Goal: Information Seeking & Learning: Learn about a topic

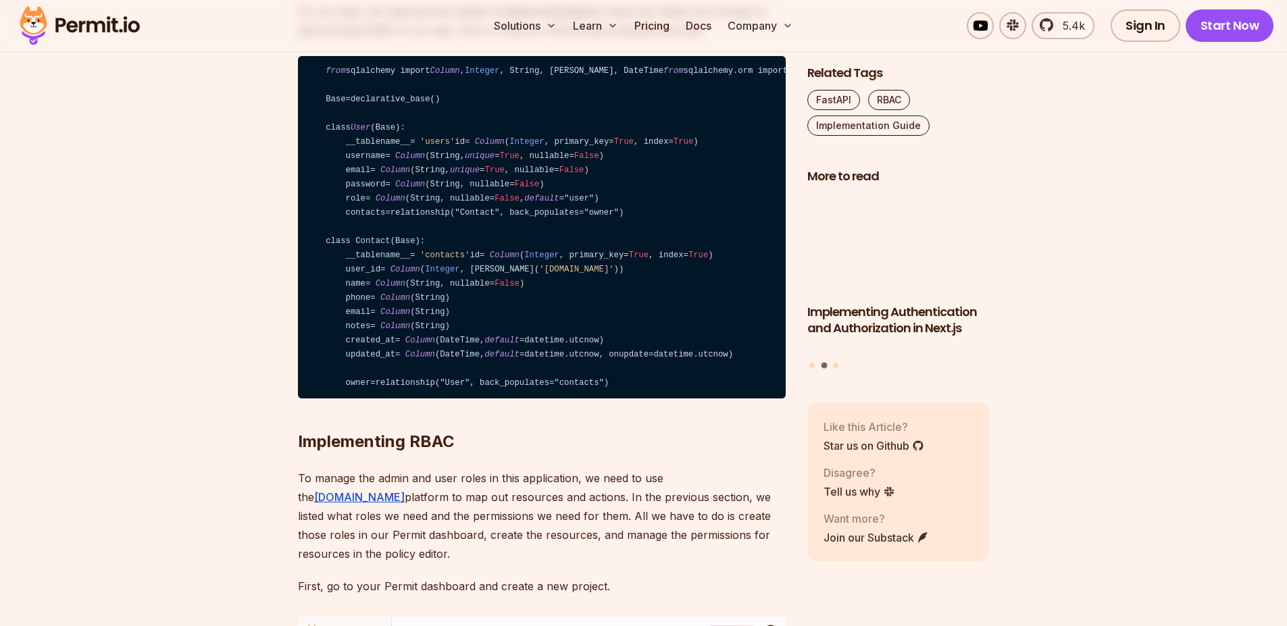
scroll to position [3346, 0]
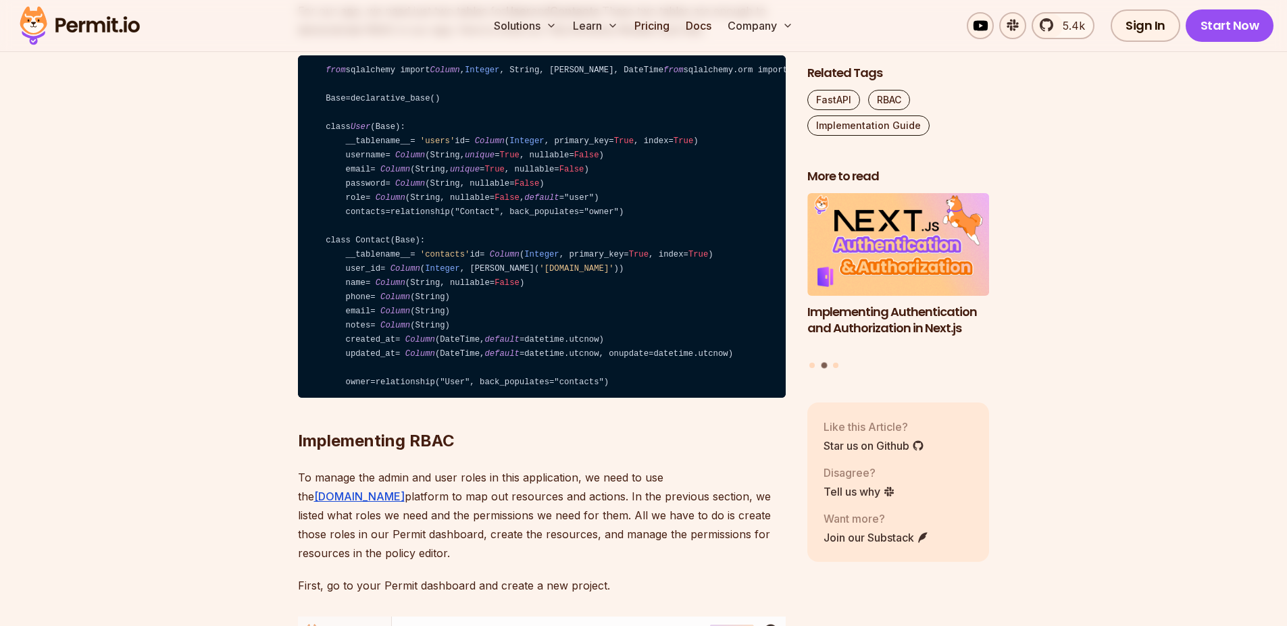
click at [595, 399] on code "from sqlalchemy import Column , Integer , String, ForeignKey, DateTime from sql…" at bounding box center [542, 226] width 488 height 343
click at [614, 399] on code "from sqlalchemy import Column , Integer , String, ForeignKey, DateTime from sql…" at bounding box center [542, 226] width 488 height 343
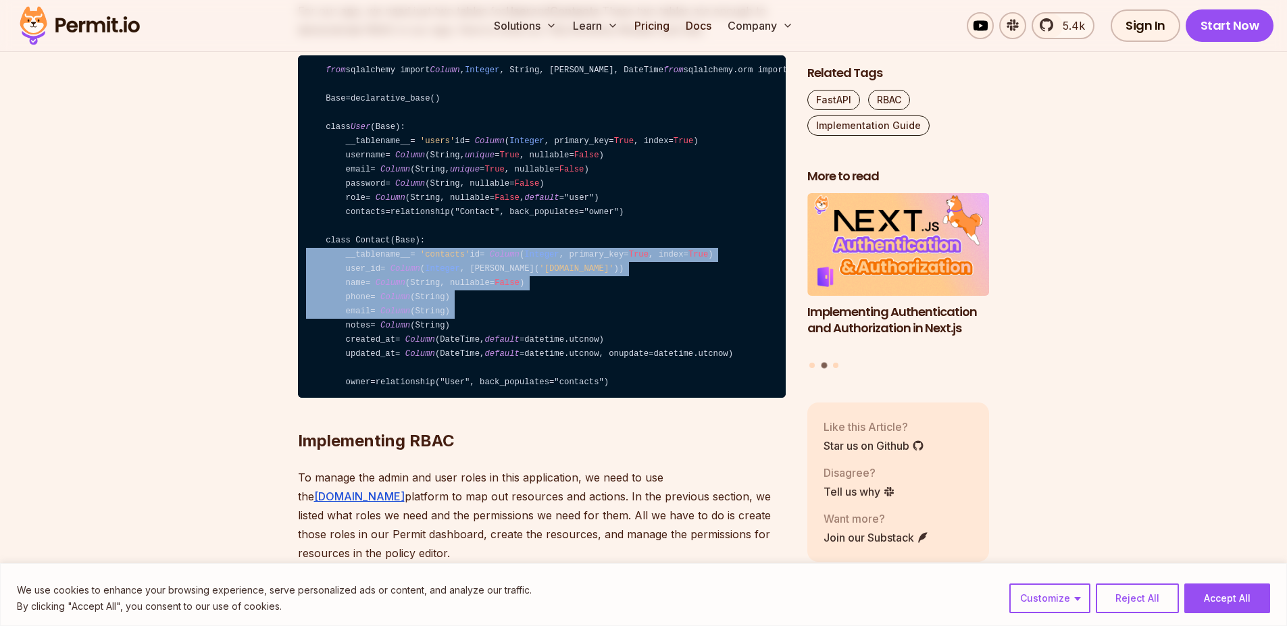
drag, startPoint x: 614, startPoint y: 446, endPoint x: 627, endPoint y: 532, distance: 87.4
click at [627, 399] on code "from sqlalchemy import Column , Integer , String, ForeignKey, DateTime from sql…" at bounding box center [542, 226] width 488 height 343
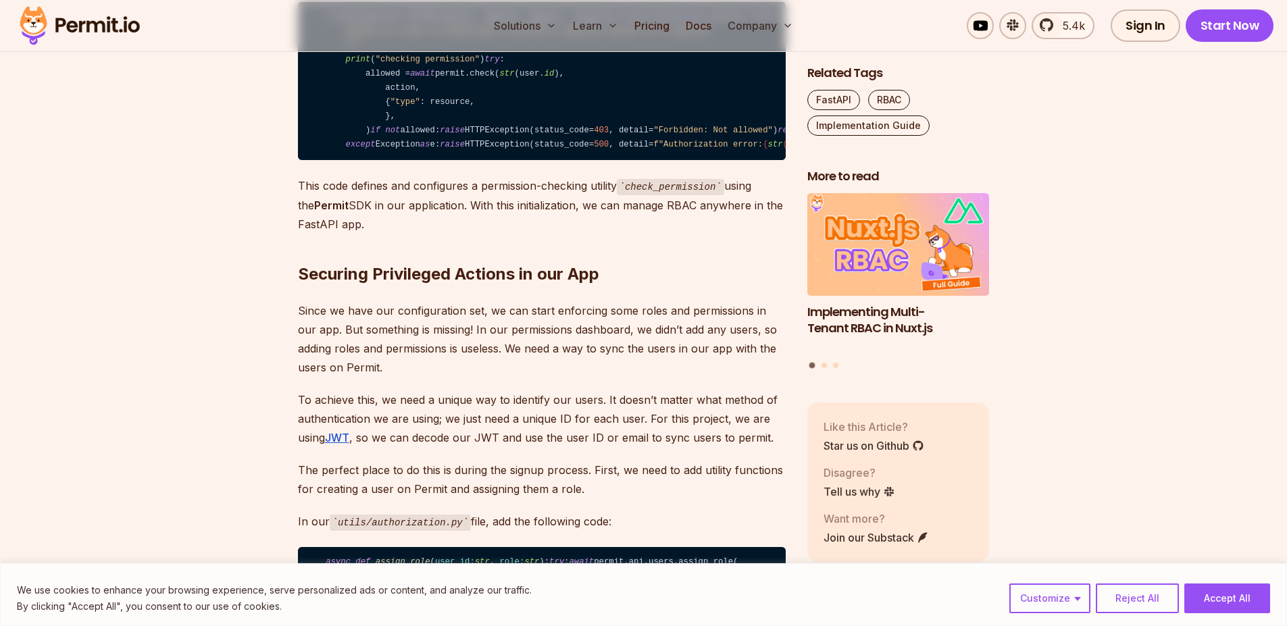
scroll to position [6826, 0]
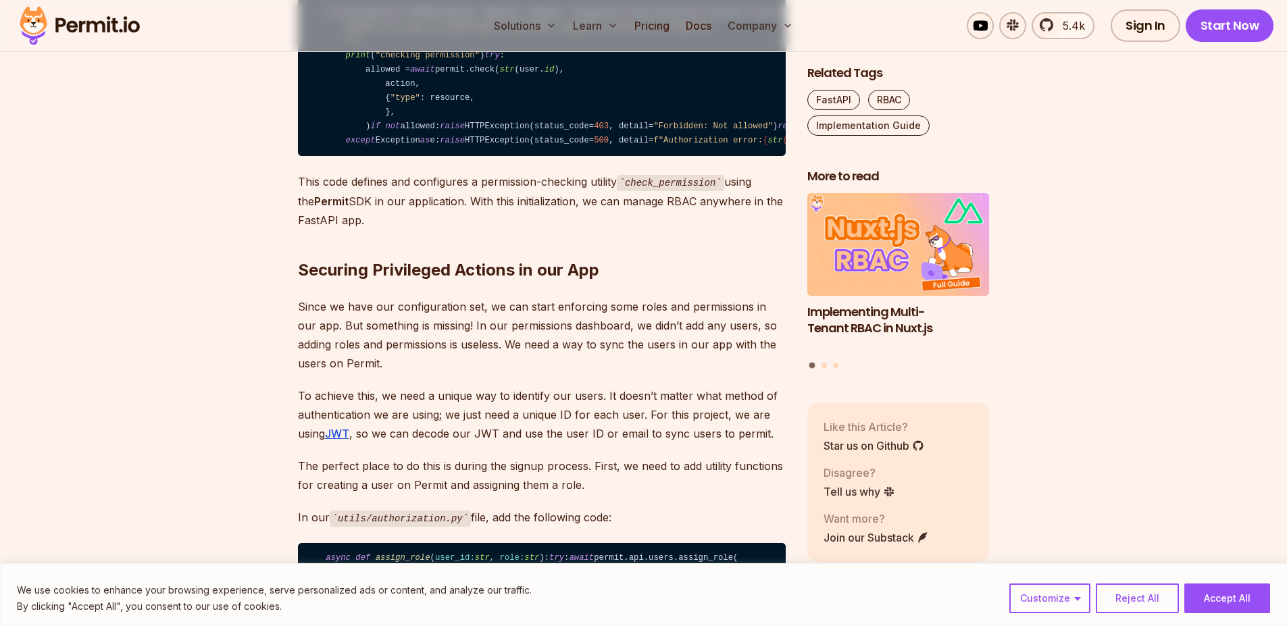
click at [480, 157] on code "from fastapi import HTTPException, Depends, Request, Response from lib.permit i…" at bounding box center [542, 77] width 488 height 159
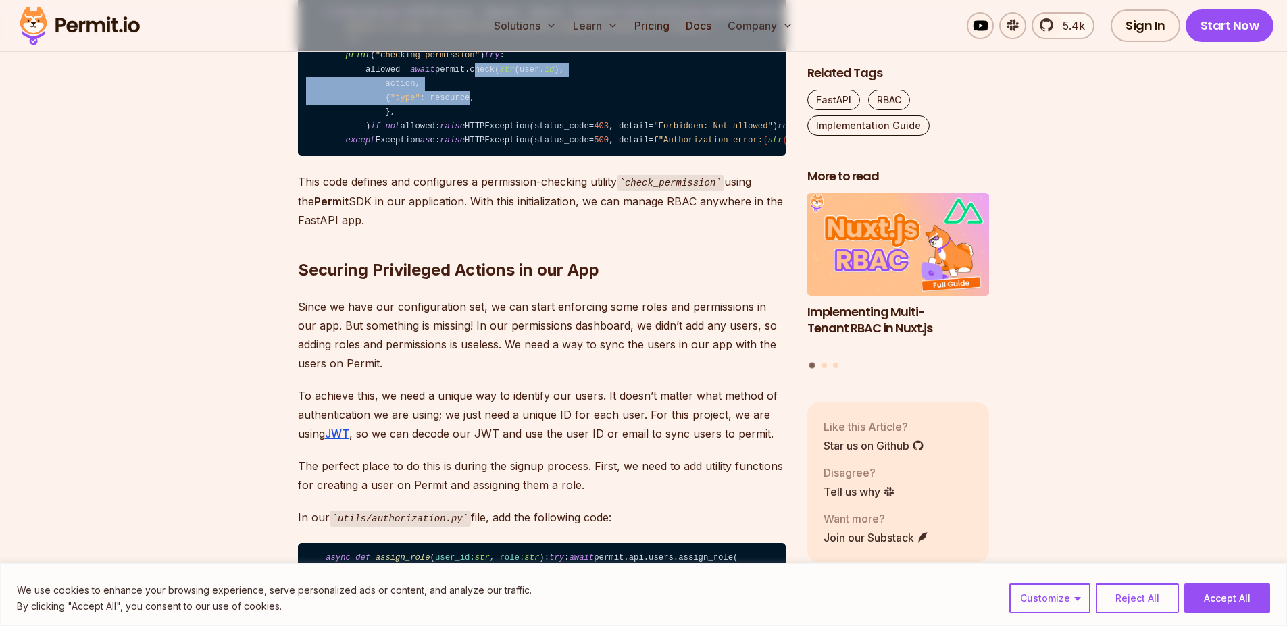
drag, startPoint x: 480, startPoint y: 368, endPoint x: 445, endPoint y: 434, distance: 74.6
click at [445, 157] on code "from fastapi import HTTPException, Depends, Request, Response from lib.permit i…" at bounding box center [542, 77] width 488 height 159
drag, startPoint x: 445, startPoint y: 434, endPoint x: 415, endPoint y: 432, distance: 30.4
click at [415, 157] on code "from fastapi import HTTPException, Depends, Request, Response from lib.permit i…" at bounding box center [542, 77] width 488 height 159
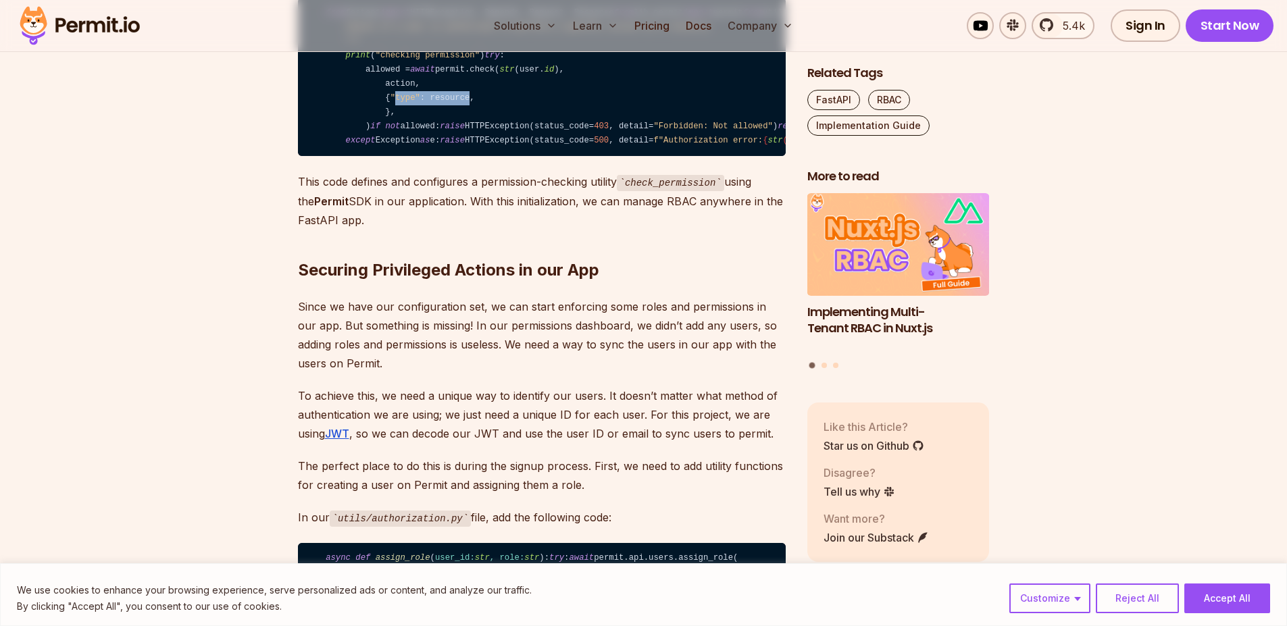
click at [415, 103] on span ""type"" at bounding box center [405, 97] width 30 height 9
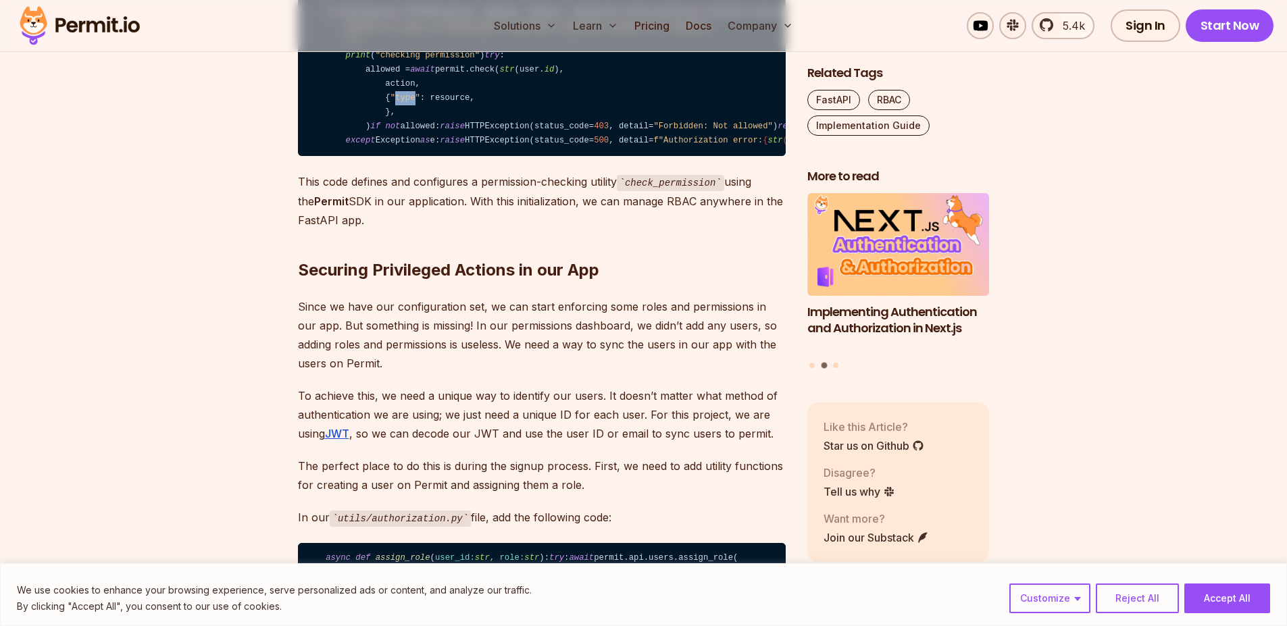
click at [417, 103] on span ""type"" at bounding box center [405, 97] width 30 height 9
click at [453, 157] on code "from fastapi import HTTPException, Depends, Request, Response from lib.permit i…" at bounding box center [542, 77] width 488 height 159
click at [455, 157] on code "from fastapi import HTTPException, Depends, Request, Response from lib.permit i…" at bounding box center [542, 77] width 488 height 159
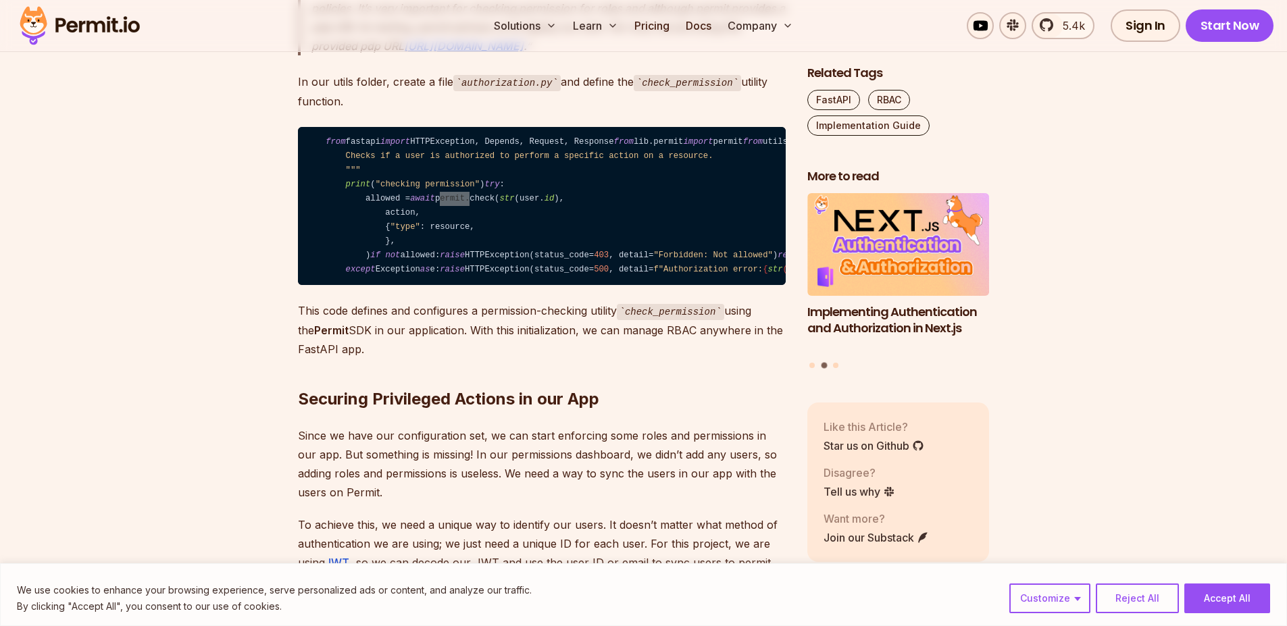
scroll to position [6690, 0]
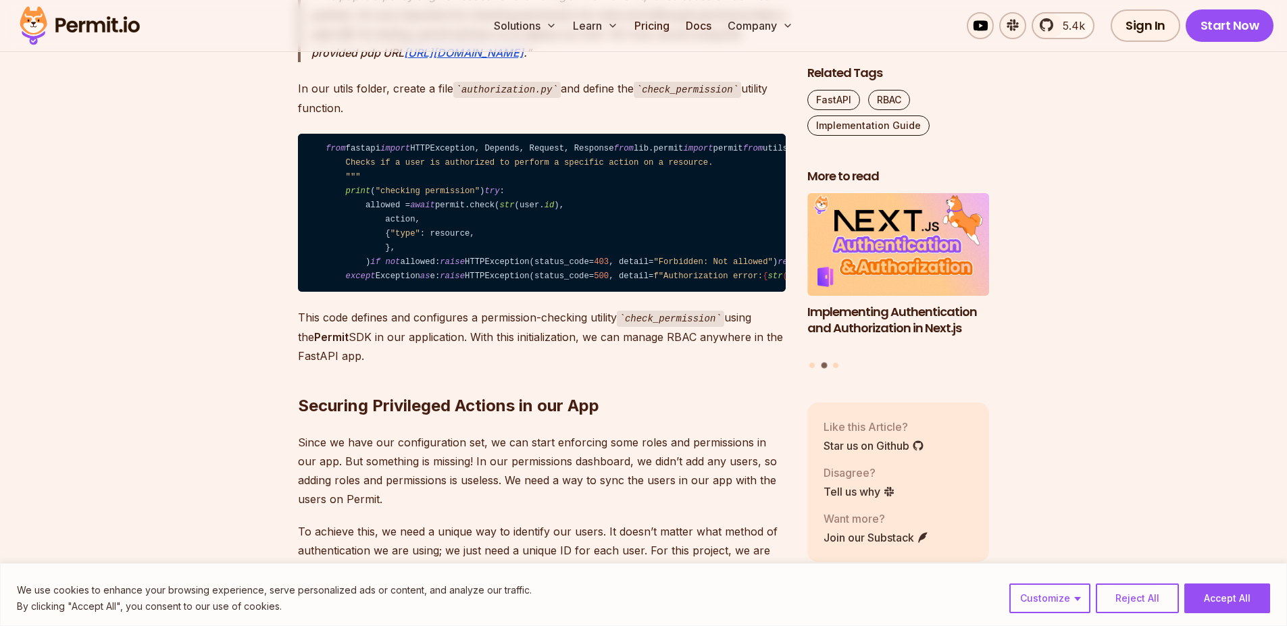
click at [464, 98] on code "authorization.py" at bounding box center [506, 90] width 107 height 16
click at [503, 59] on link "https://cloudpdp.api.permit.io" at bounding box center [464, 53] width 120 height 14
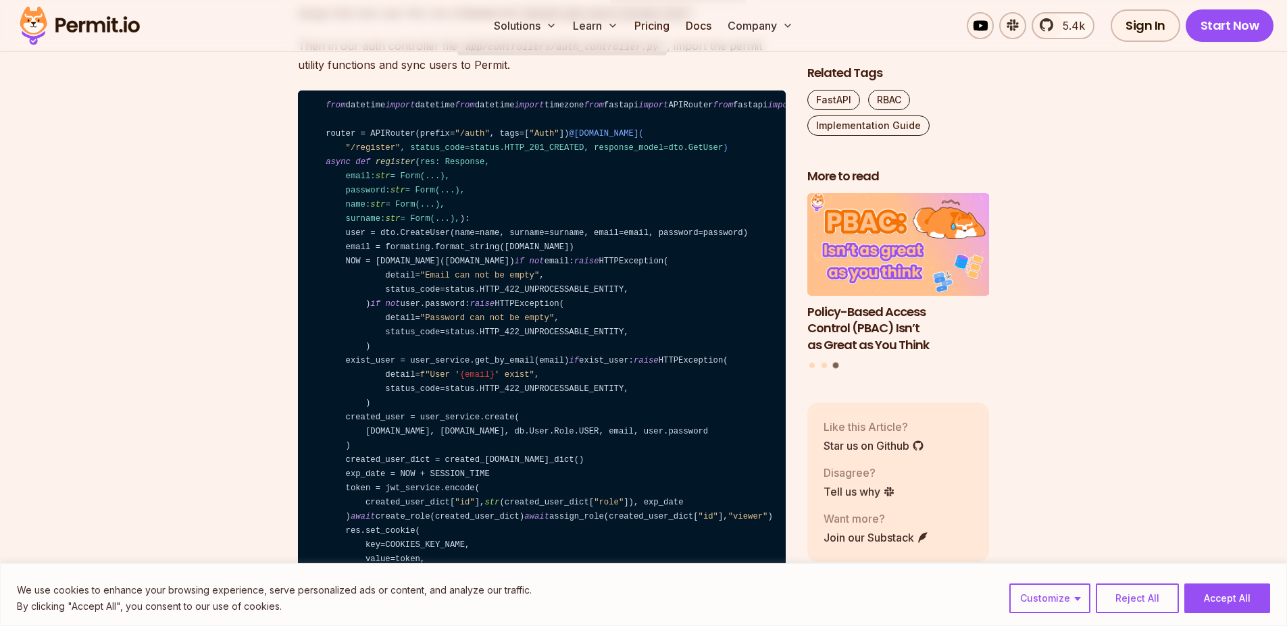
scroll to position [7561, 0]
drag, startPoint x: 472, startPoint y: 294, endPoint x: 486, endPoint y: 311, distance: 22.2
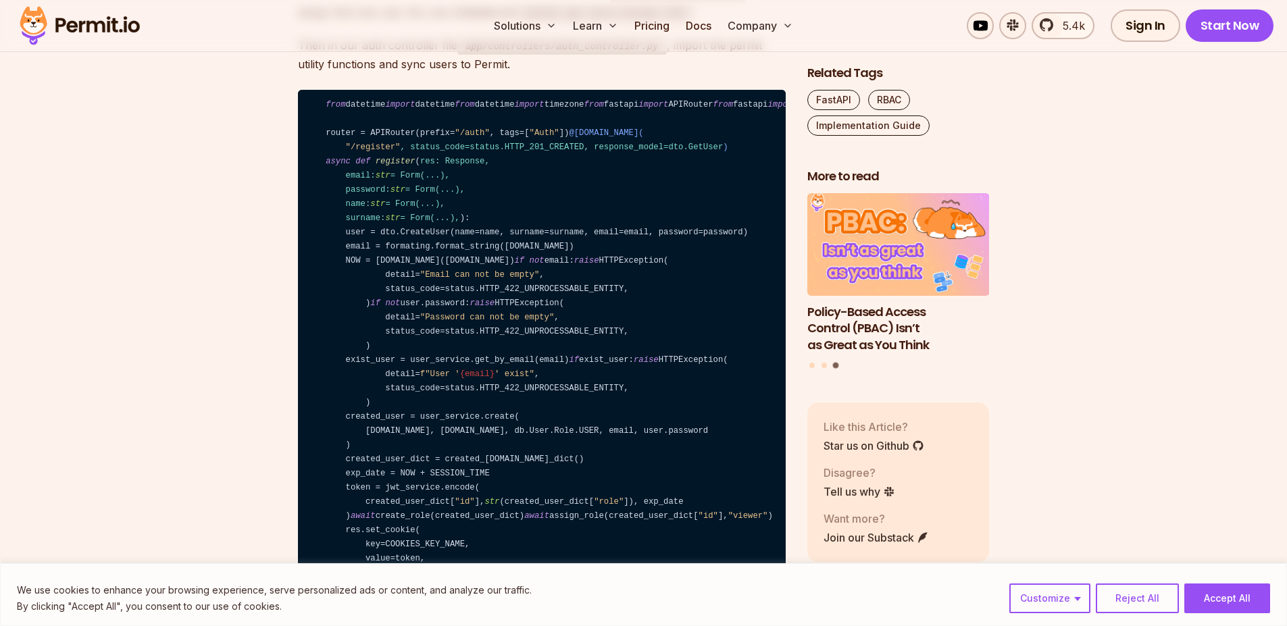
drag, startPoint x: 486, startPoint y: 311, endPoint x: 509, endPoint y: 347, distance: 42.3
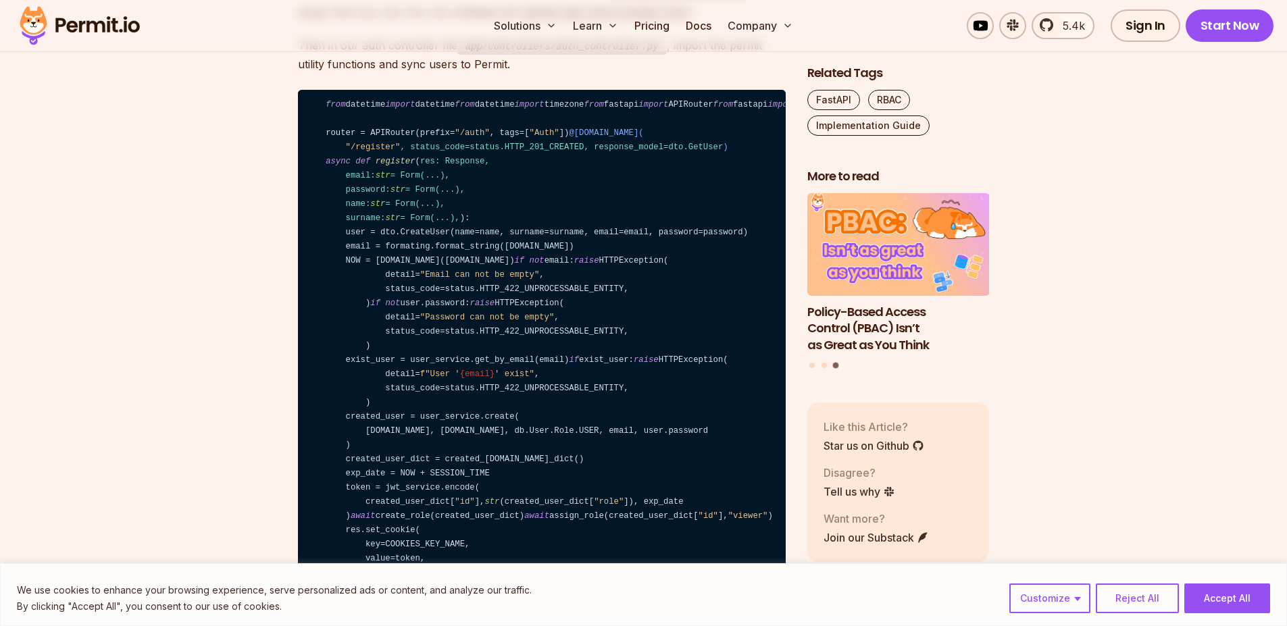
drag, startPoint x: 509, startPoint y: 347, endPoint x: 517, endPoint y: 294, distance: 53.2
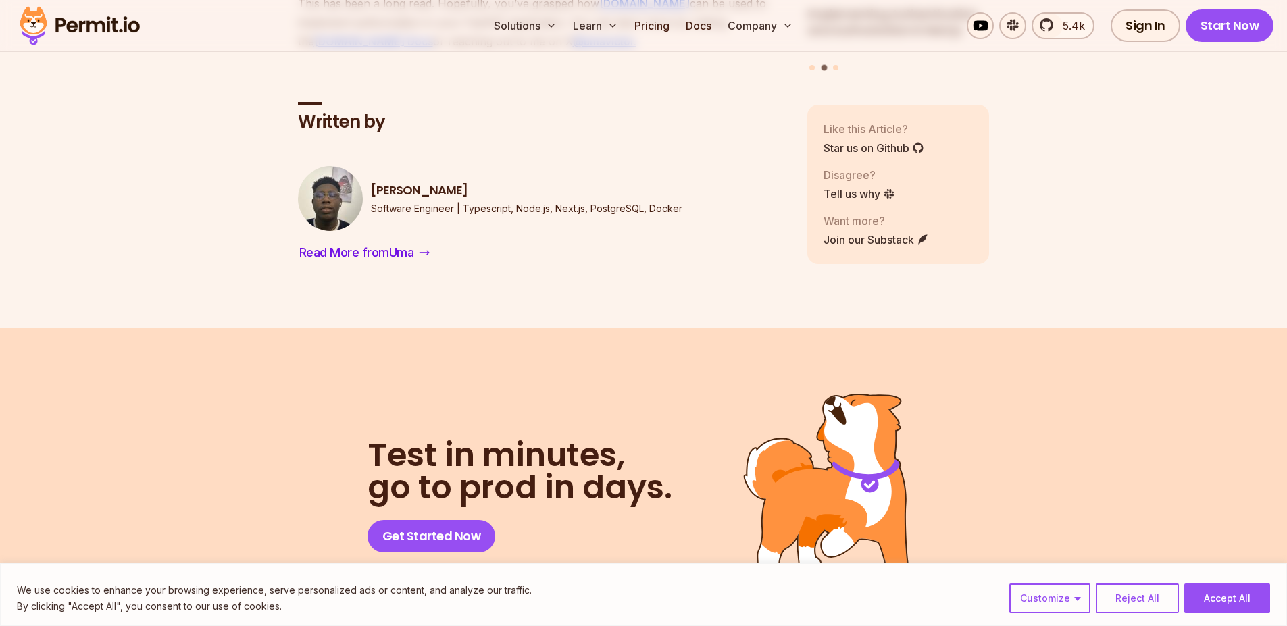
scroll to position [9415, 0]
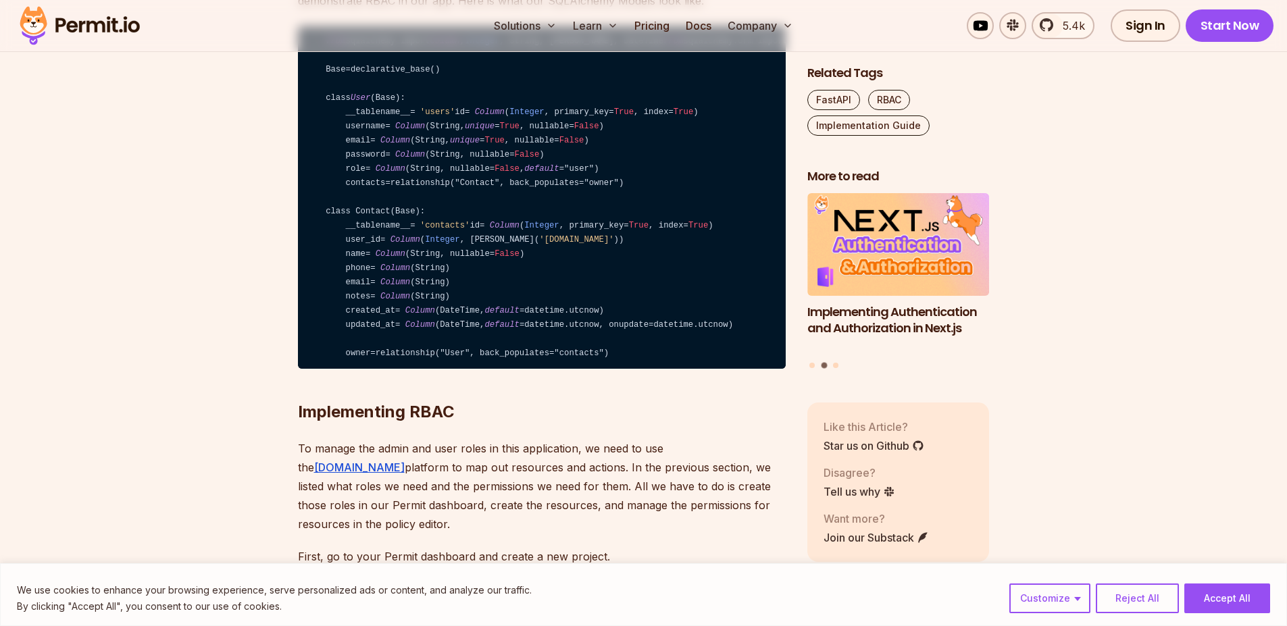
click at [592, 370] on code "from sqlalchemy import Column , Integer , String, ForeignKey, DateTime from sql…" at bounding box center [542, 197] width 488 height 343
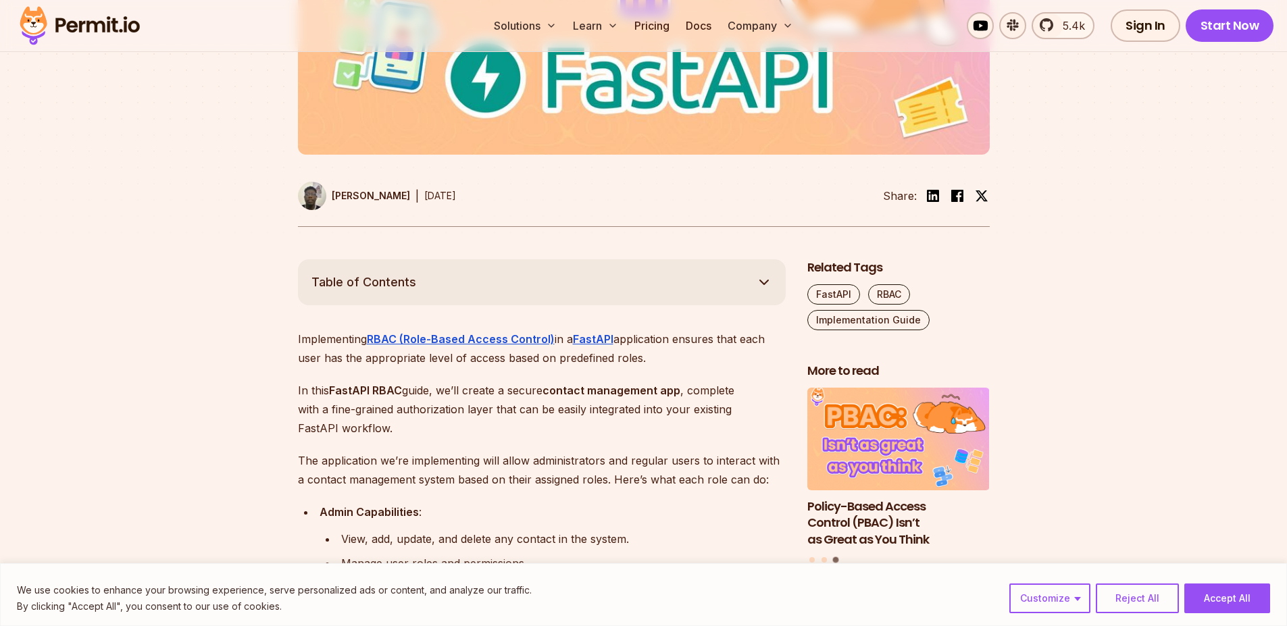
scroll to position [526, 0]
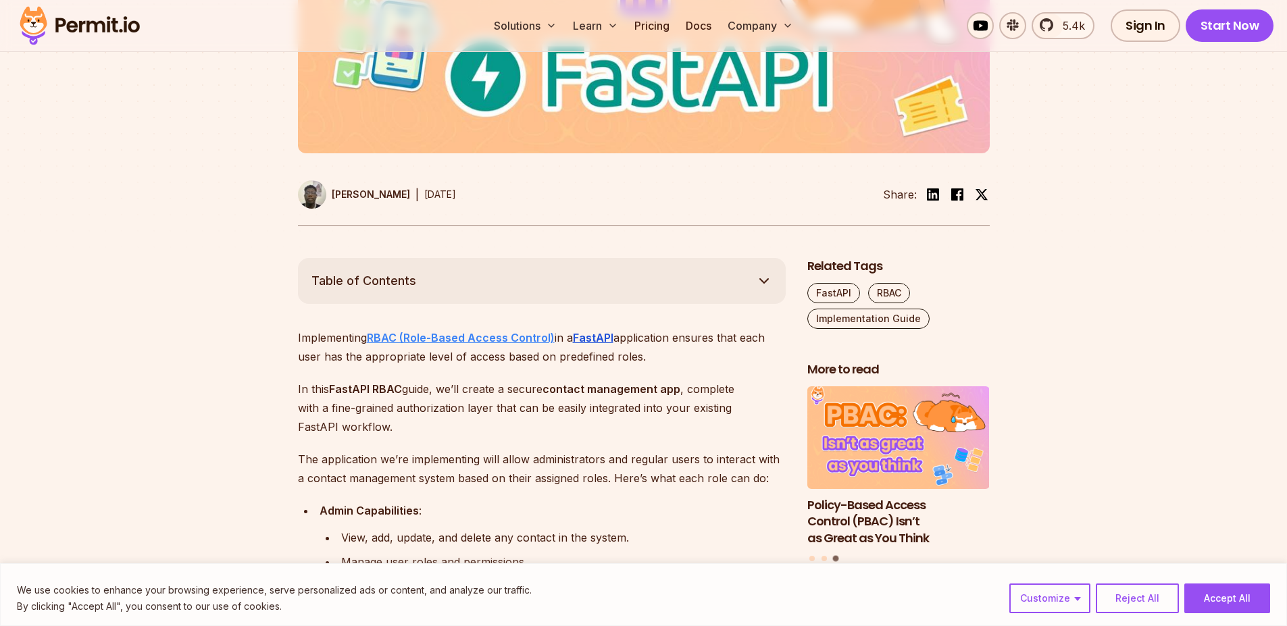
click at [511, 332] on strong "RBAC (Role-Based Access Control)" at bounding box center [461, 338] width 188 height 14
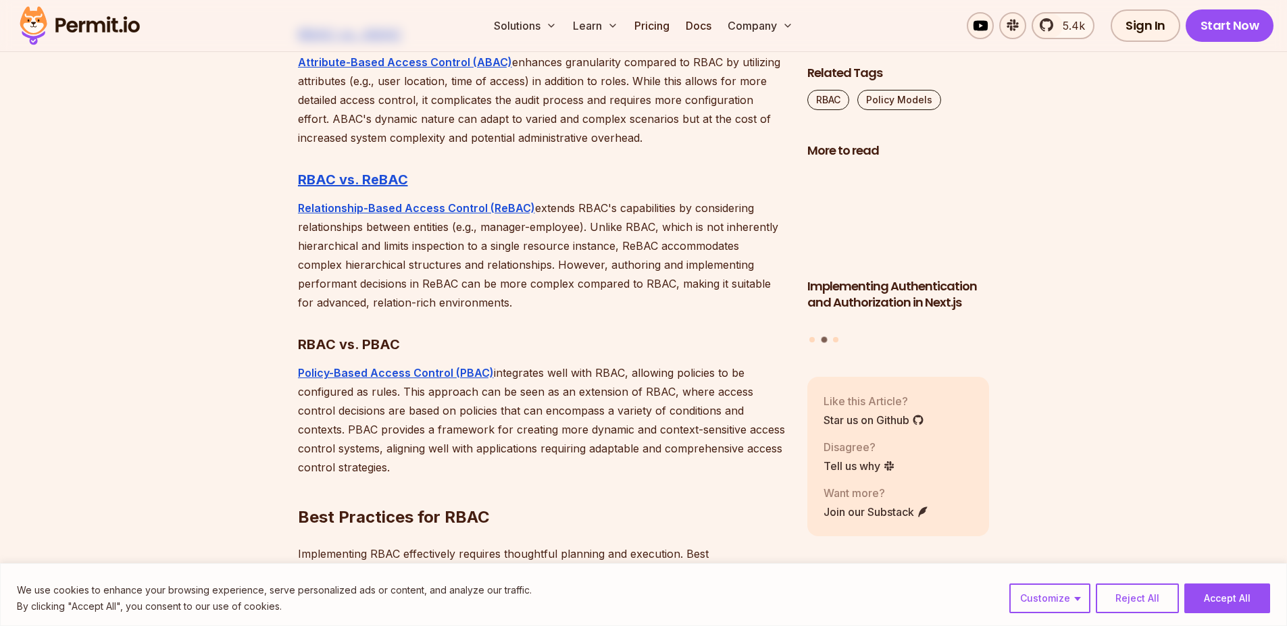
scroll to position [3760, 0]
